Goal: Check status: Check status

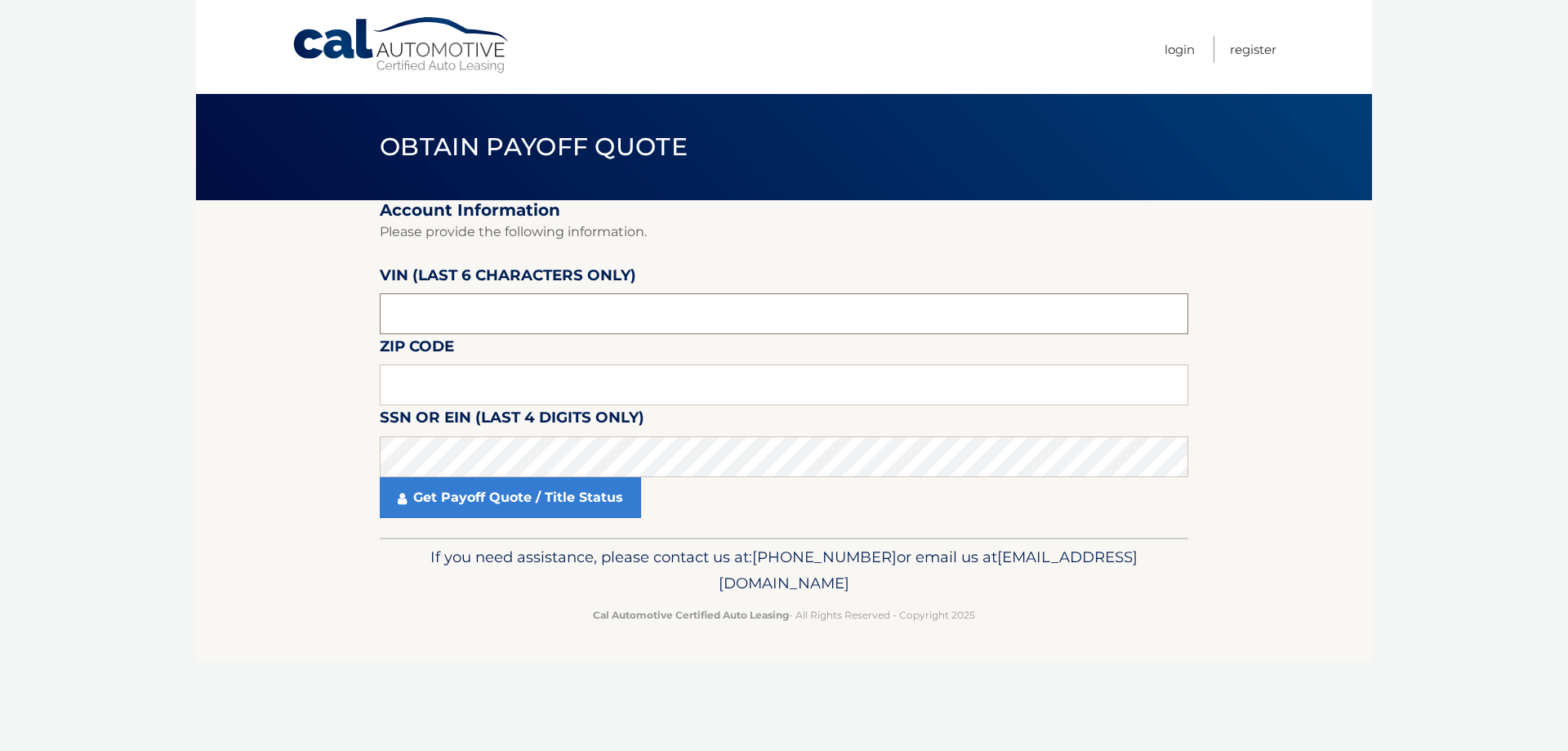
click at [451, 311] on input "text" at bounding box center [784, 313] width 809 height 40
click at [528, 389] on input "text" at bounding box center [784, 385] width 809 height 40
type input "07866"
click at [486, 503] on link "Get Payoff Quote / Title Status" at bounding box center [510, 498] width 262 height 40
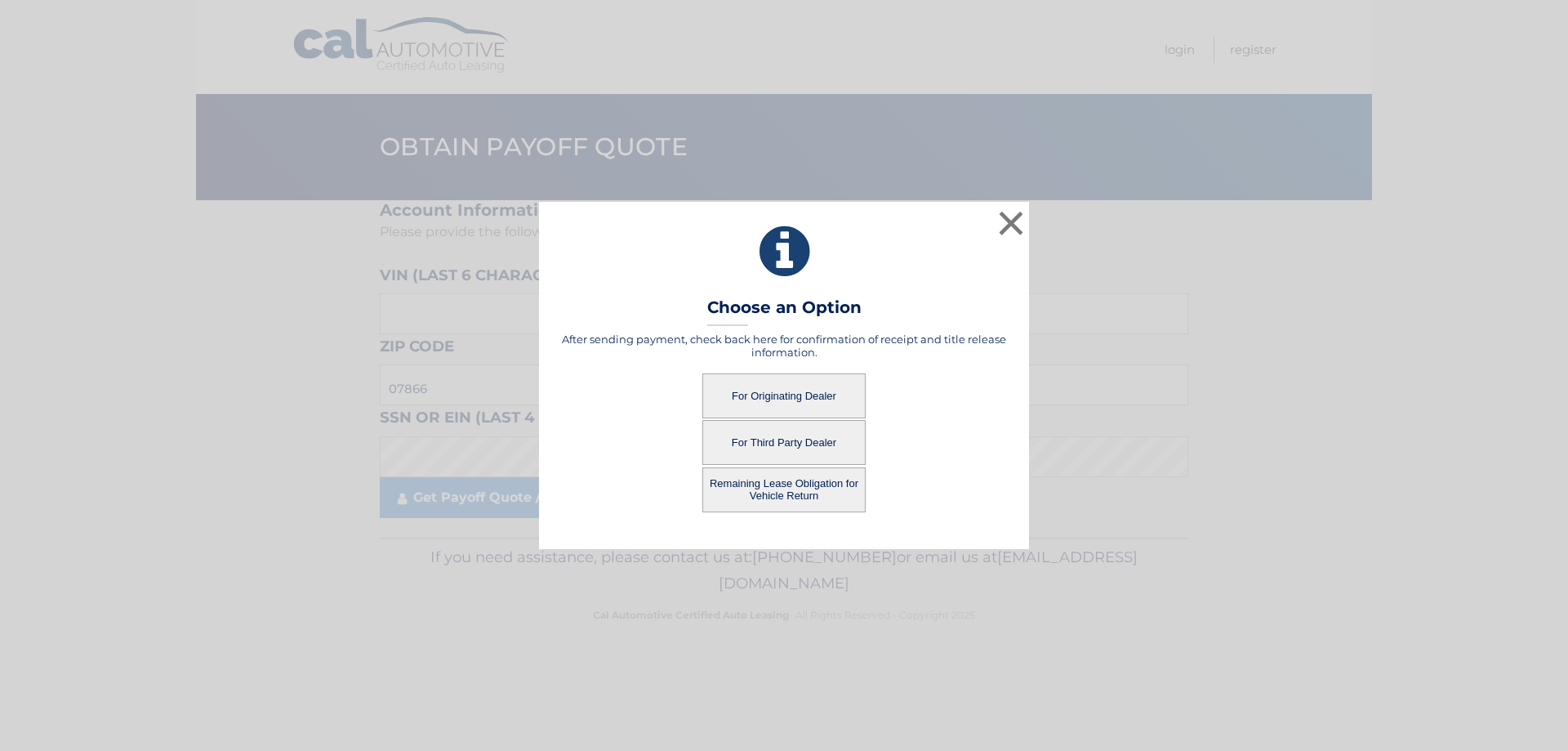
click at [763, 393] on button "For Originating Dealer" at bounding box center [784, 396] width 163 height 45
click at [787, 398] on button "For Originating Dealer" at bounding box center [784, 396] width 163 height 45
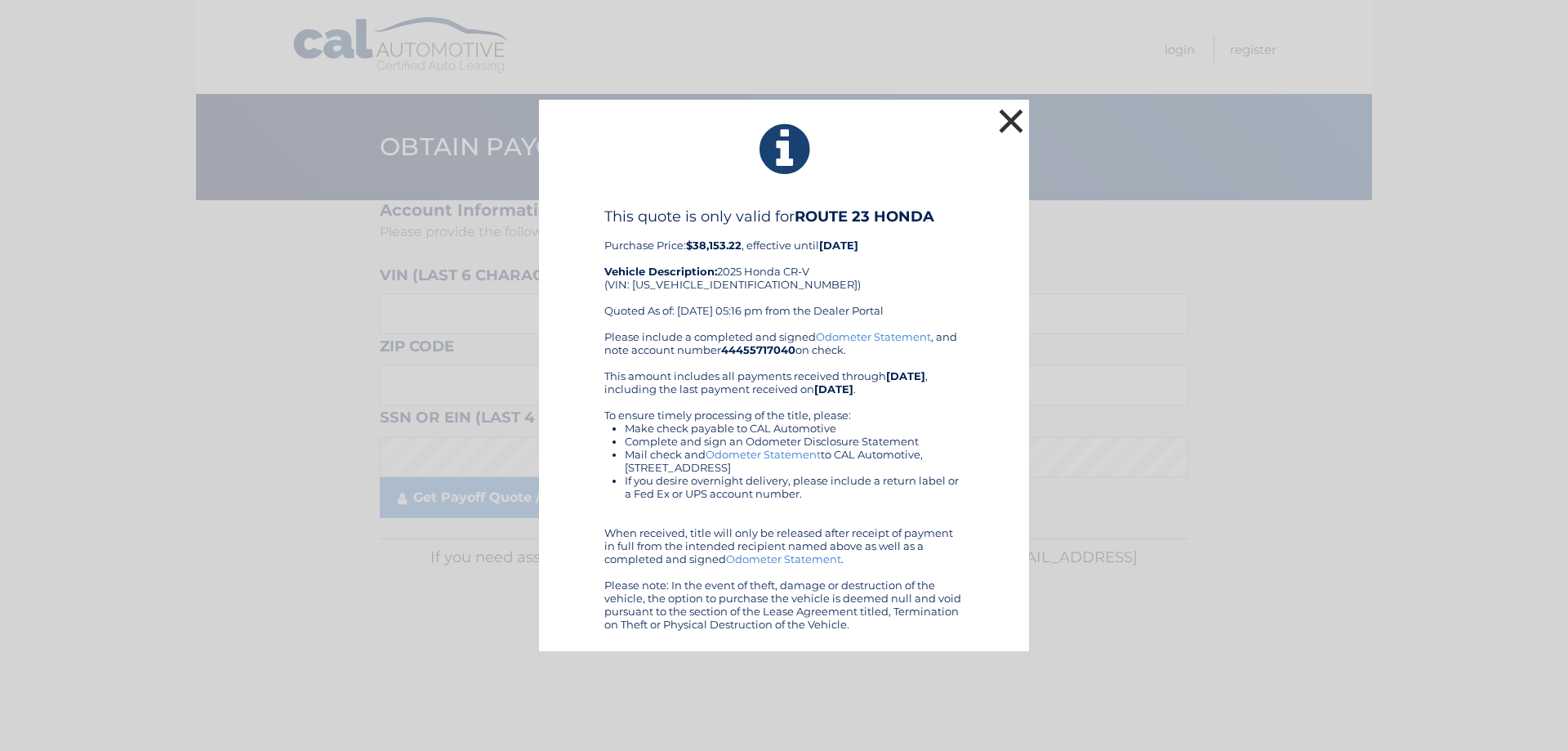
click at [1013, 115] on button "×" at bounding box center [1012, 121] width 33 height 33
